Goal: Information Seeking & Learning: Find specific fact

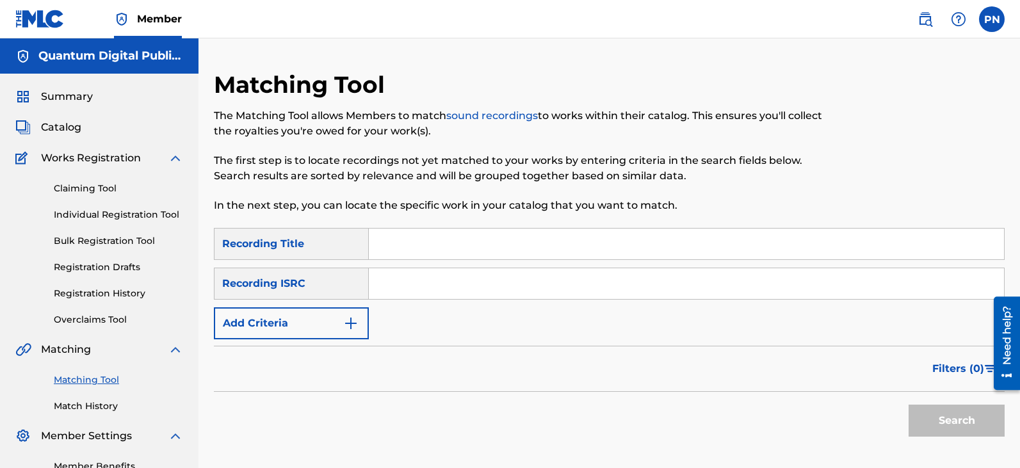
click at [352, 321] on img "Search Form" at bounding box center [350, 323] width 15 height 15
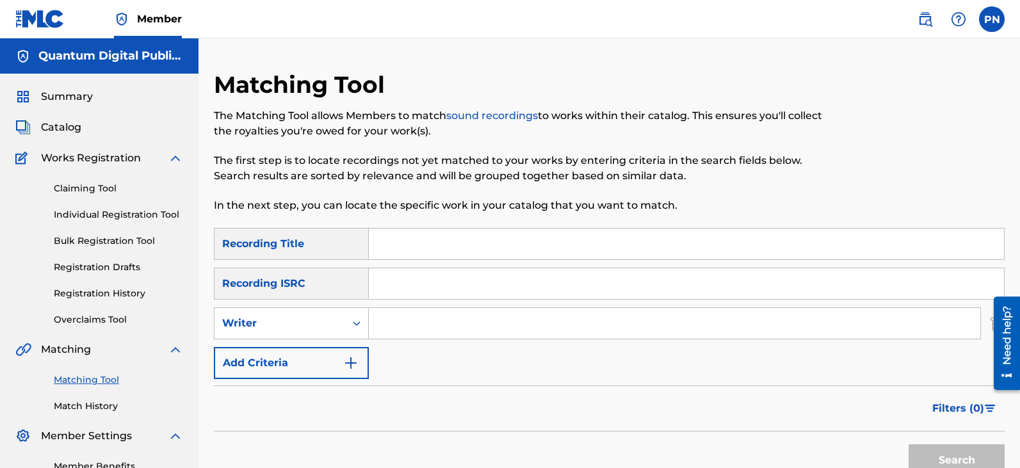
click at [437, 321] on input "Search Form" at bounding box center [674, 323] width 611 height 31
type input "ZION HAURAKI"
click at [909, 444] on button "Search" at bounding box center [957, 460] width 96 height 32
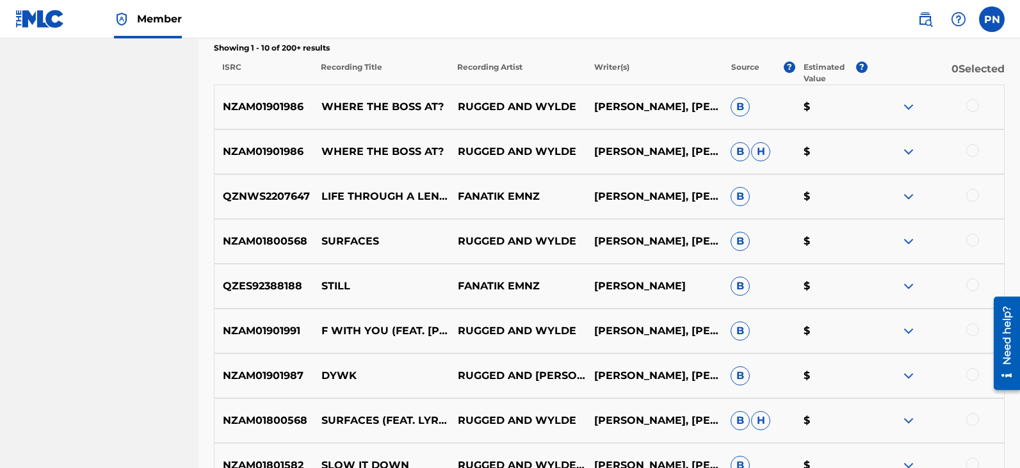
scroll to position [149, 0]
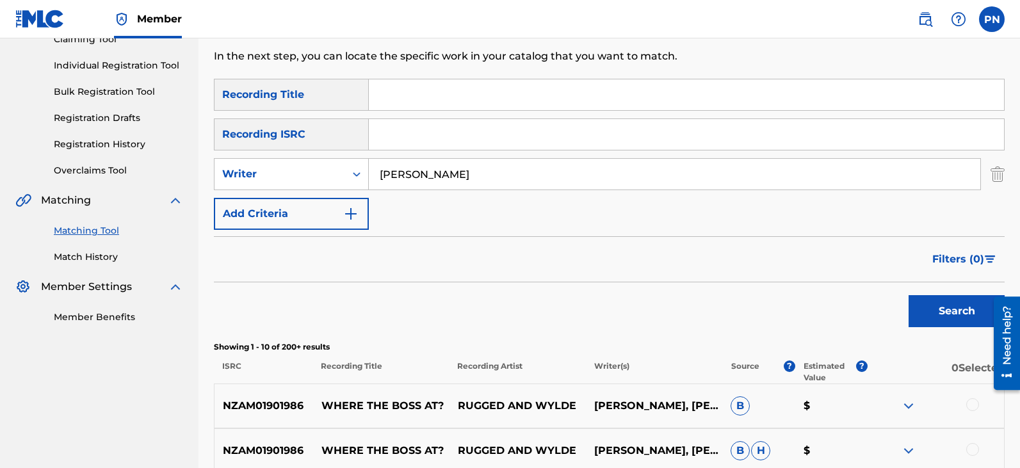
click at [359, 205] on button "Add Criteria" at bounding box center [291, 214] width 155 height 32
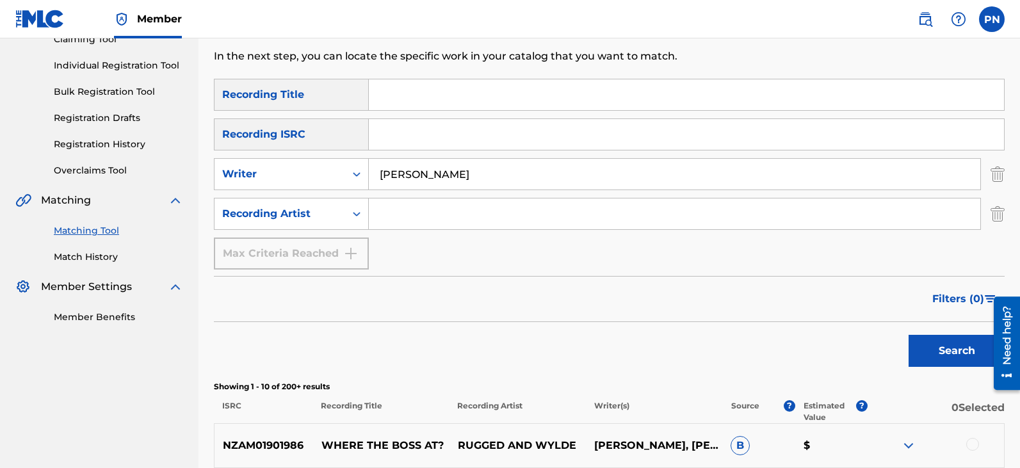
drag, startPoint x: 487, startPoint y: 169, endPoint x: 200, endPoint y: 174, distance: 286.9
click at [260, 176] on div "SearchWithCriteriaa73fc3b5-ad48-467d-a8cf-7385178b9a4b Writer ZION HAURAKI" at bounding box center [609, 174] width 791 height 32
click at [419, 223] on input "Search Form" at bounding box center [674, 213] width 611 height 31
type input "NOIZ22"
click at [909, 335] on button "Search" at bounding box center [957, 351] width 96 height 32
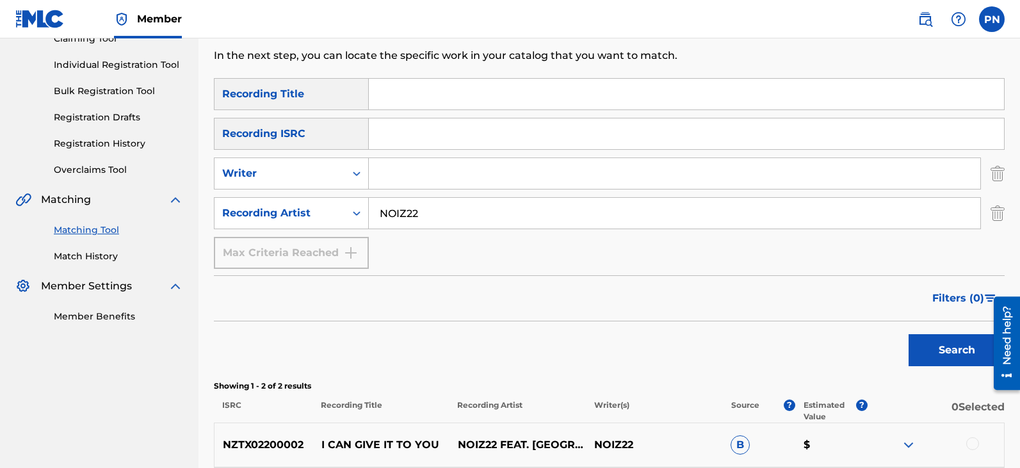
scroll to position [299, 0]
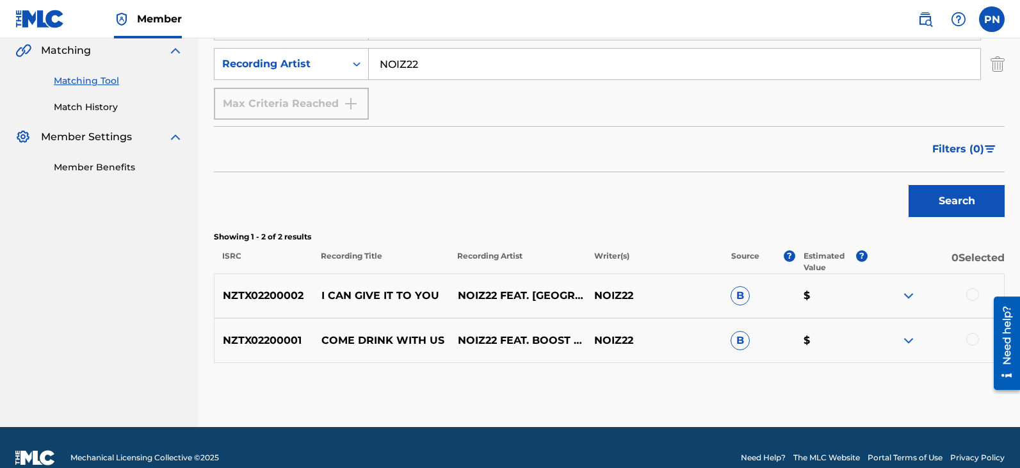
click at [905, 295] on img at bounding box center [908, 295] width 15 height 15
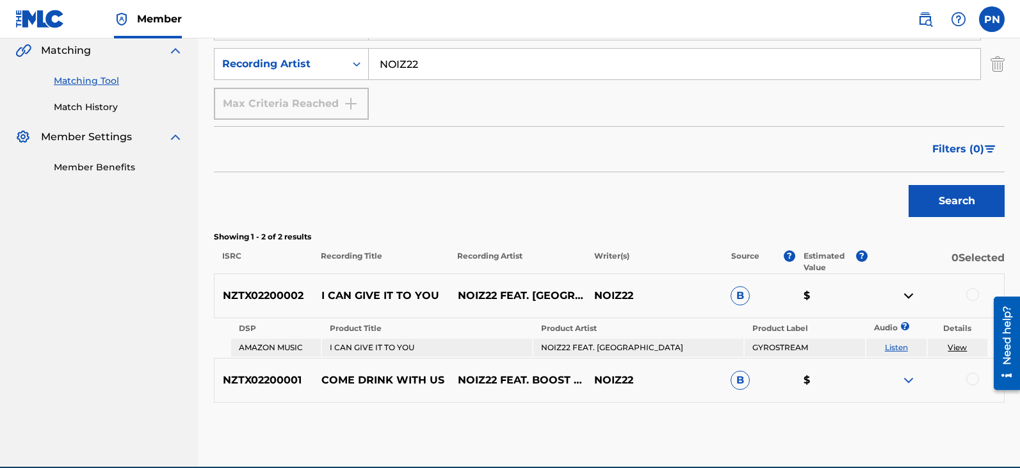
click at [910, 382] on img at bounding box center [908, 380] width 15 height 15
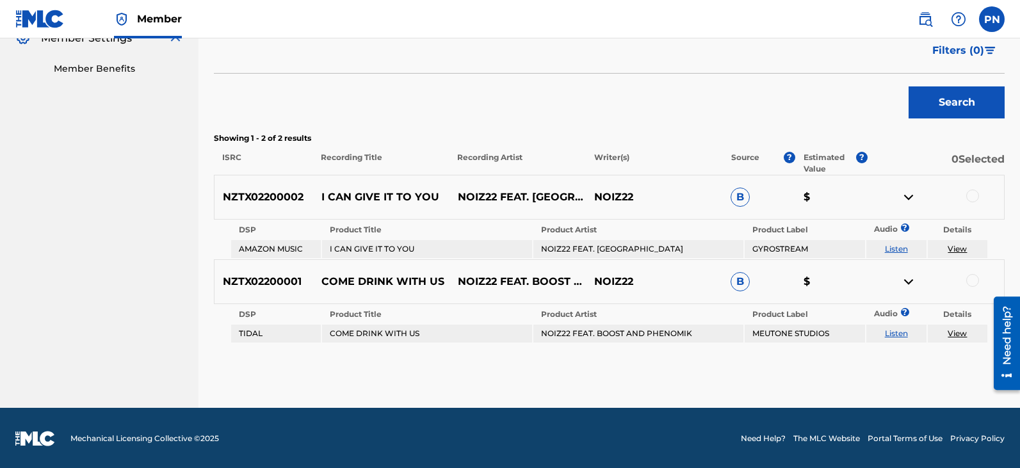
scroll to position [399, 0]
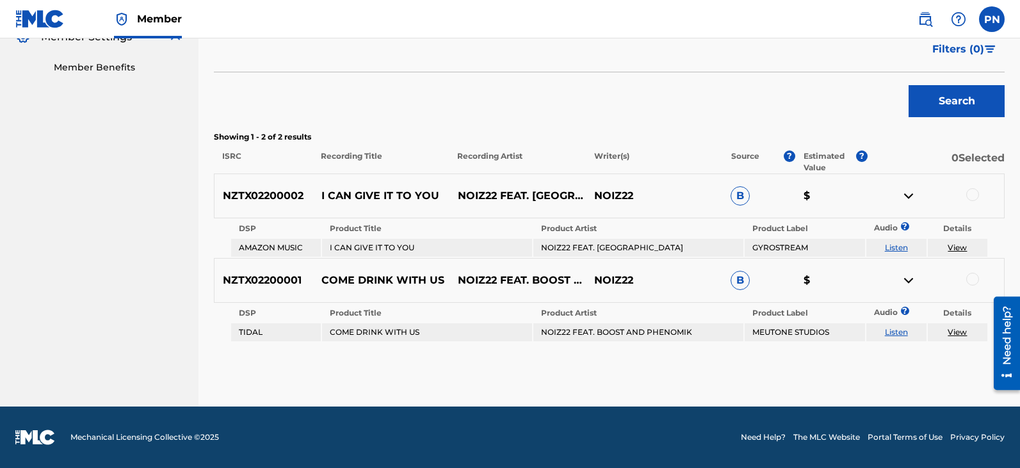
click at [961, 243] on link "View" at bounding box center [957, 248] width 19 height 10
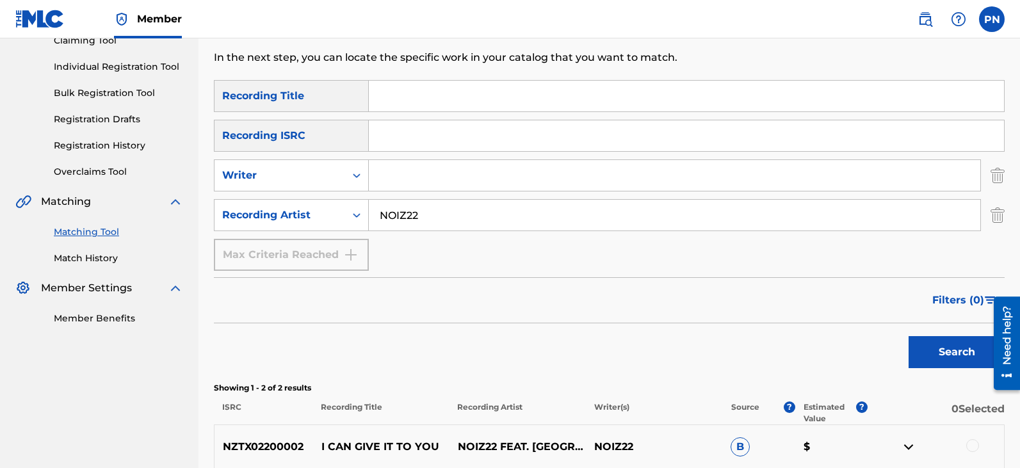
scroll to position [0, 0]
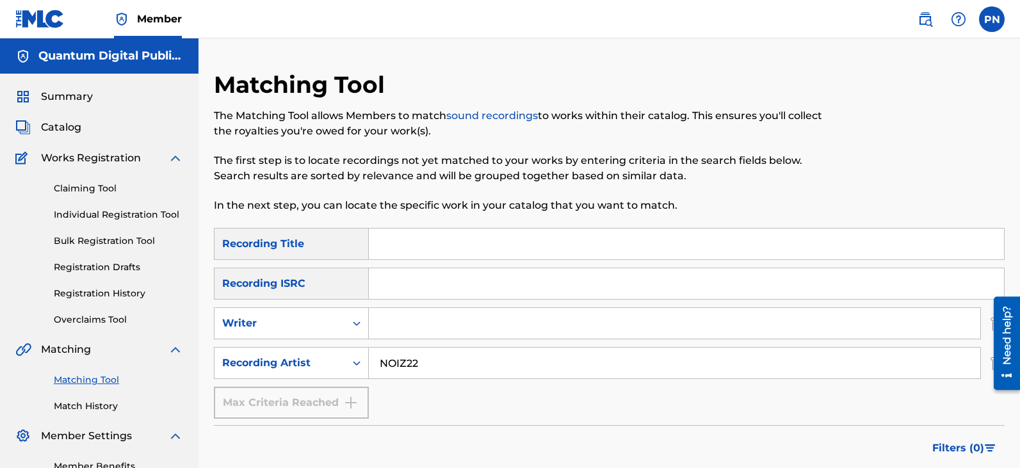
drag, startPoint x: 424, startPoint y: 366, endPoint x: 60, endPoint y: 391, distance: 364.5
click at [99, 404] on main "Quantum Digital Publishing Summary Catalog Works Registration Claiming Tool Ind…" at bounding box center [510, 421] width 1020 height 767
click at [397, 368] on input "Search Form" at bounding box center [674, 363] width 611 height 31
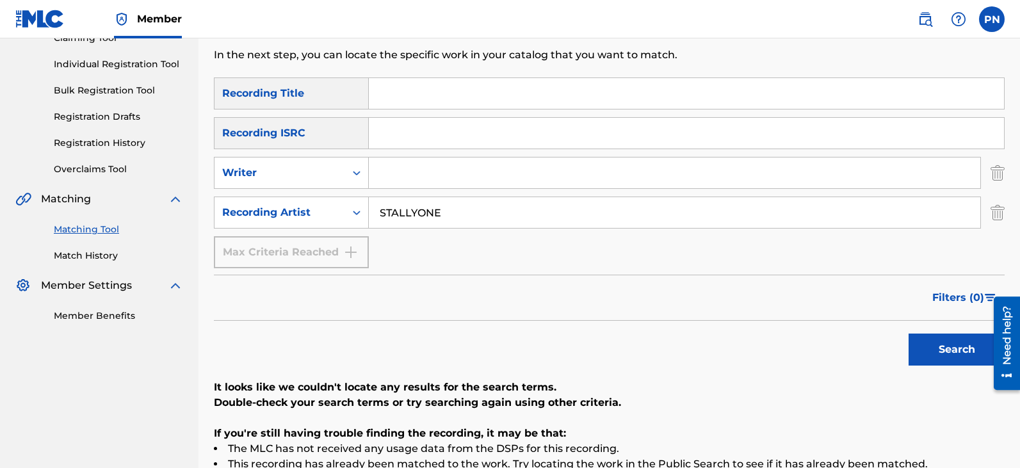
scroll to position [149, 0]
drag, startPoint x: 466, startPoint y: 214, endPoint x: 345, endPoint y: 238, distance: 123.4
click at [345, 238] on div "SearchWithCriteria2a29a538-25b4-4663-85ad-5c7ce8bb6f93 Recording Title SearchWi…" at bounding box center [609, 174] width 791 height 191
type input "STALONE"
click at [909, 335] on button "Search" at bounding box center [957, 351] width 96 height 32
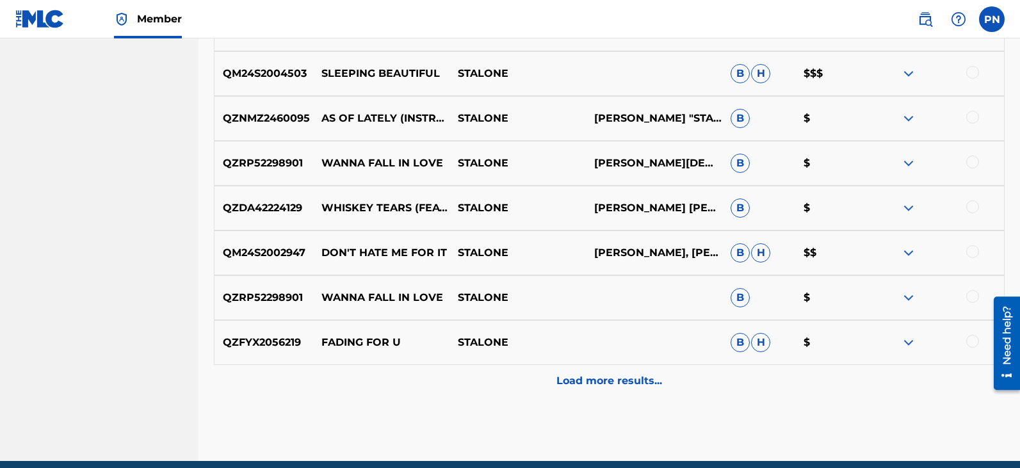
scroll to position [710, 0]
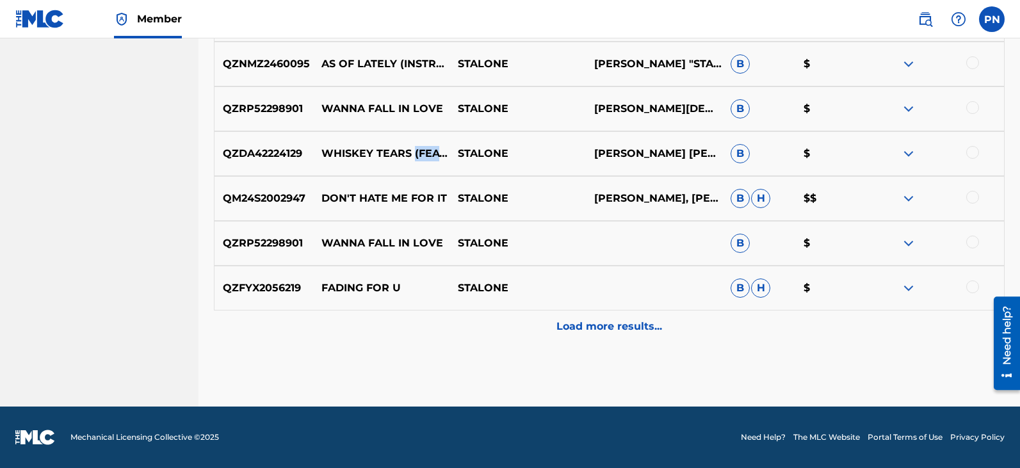
drag, startPoint x: 417, startPoint y: 150, endPoint x: 455, endPoint y: 173, distance: 43.9
click at [419, 161] on p "WHISKEY TEARS (FEAT. DEM JOINTZ)" at bounding box center [380, 153] width 136 height 15
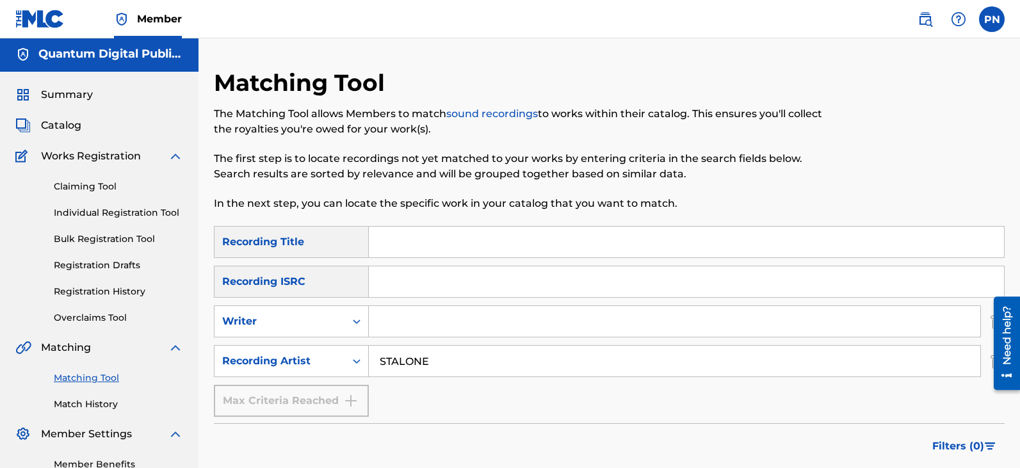
scroll to position [0, 0]
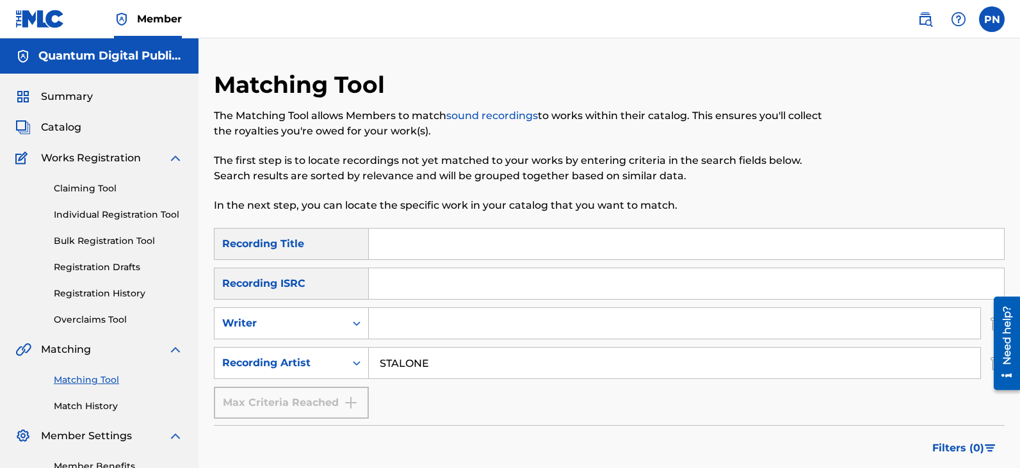
drag, startPoint x: 435, startPoint y: 364, endPoint x: 182, endPoint y: 370, distance: 253.0
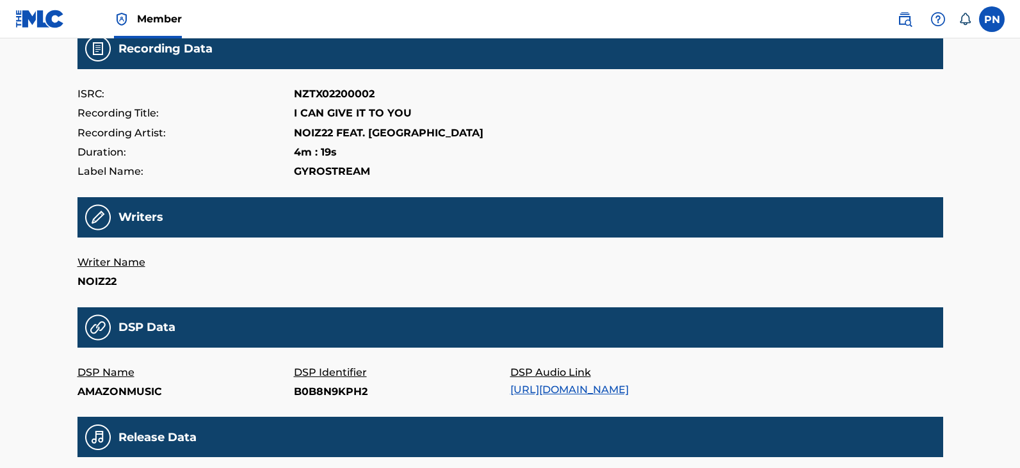
drag, startPoint x: 381, startPoint y: 93, endPoint x: 368, endPoint y: 81, distance: 17.7
click at [376, 88] on div "ISRC: NZTX02200002" at bounding box center [510, 94] width 866 height 19
